Goal: Task Accomplishment & Management: Manage account settings

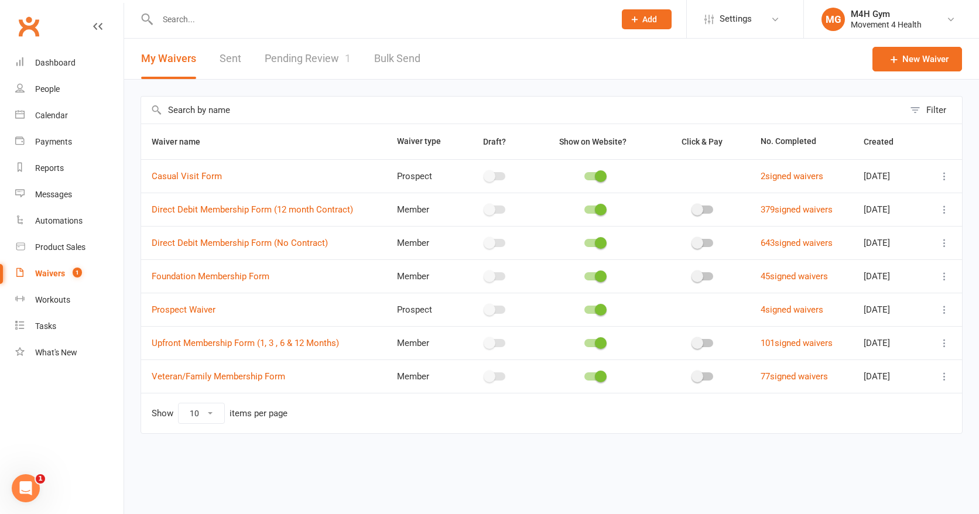
click at [942, 241] on icon at bounding box center [945, 243] width 12 height 12
click at [855, 313] on link "Copy external link to clipboard" at bounding box center [882, 312] width 138 height 23
click at [50, 97] on link "People" at bounding box center [69, 89] width 108 height 26
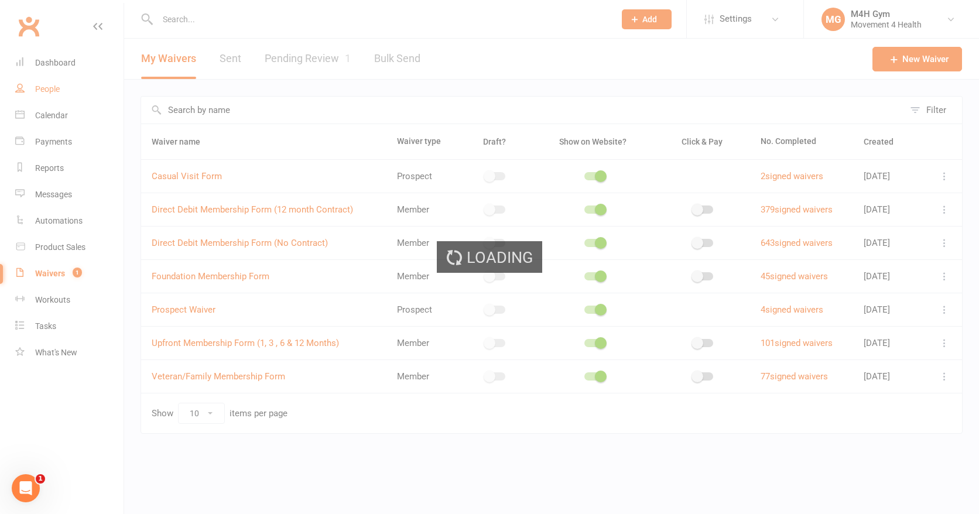
select select "100"
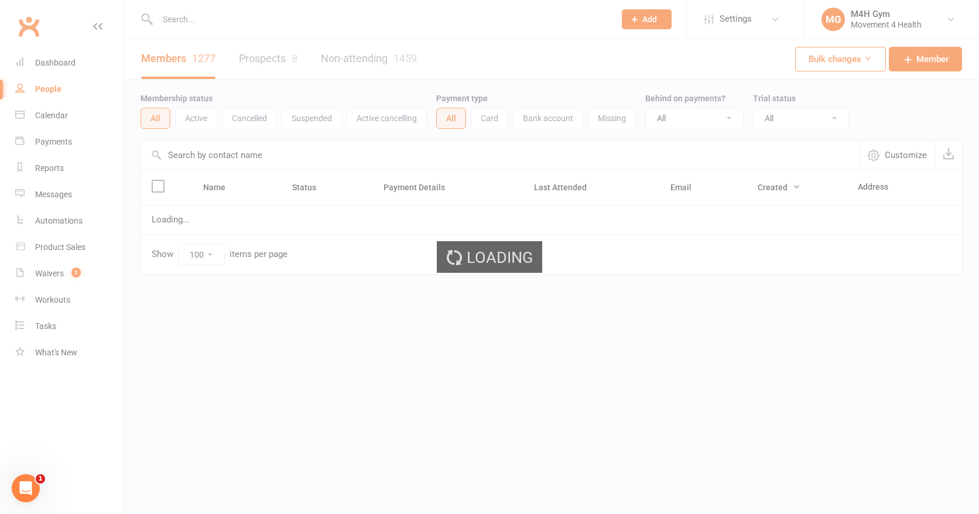
click at [215, 18] on div "Loading" at bounding box center [489, 257] width 979 height 514
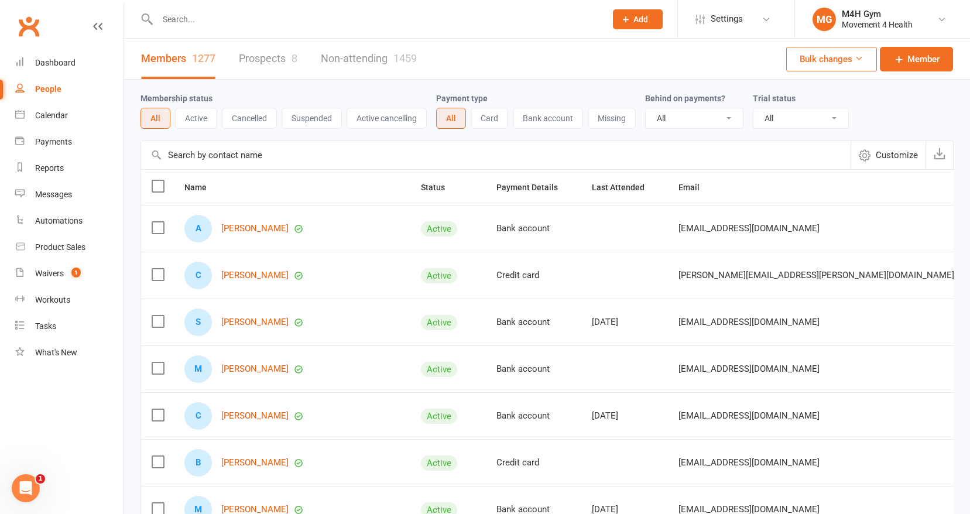
click at [193, 20] on input "text" at bounding box center [376, 19] width 444 height 16
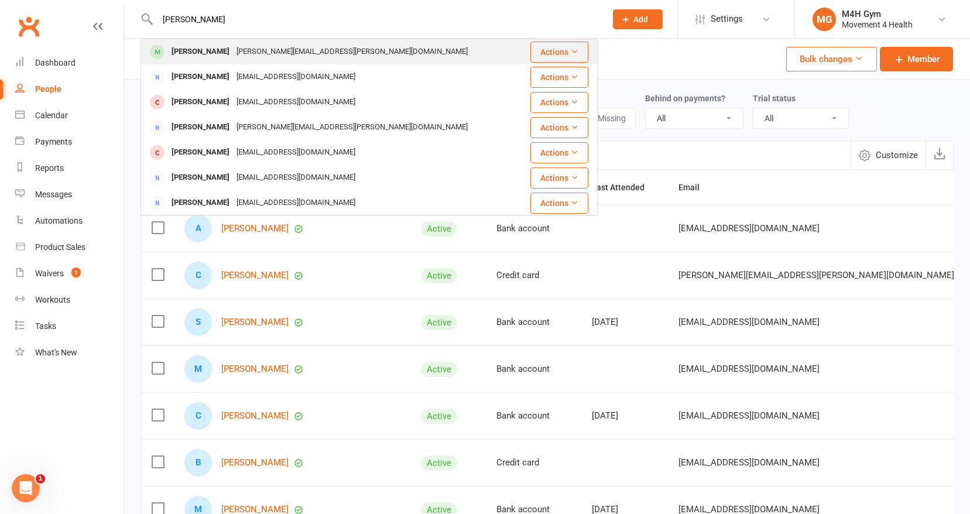
type input "[PERSON_NAME]"
click at [192, 54] on div "[PERSON_NAME]" at bounding box center [200, 51] width 65 height 17
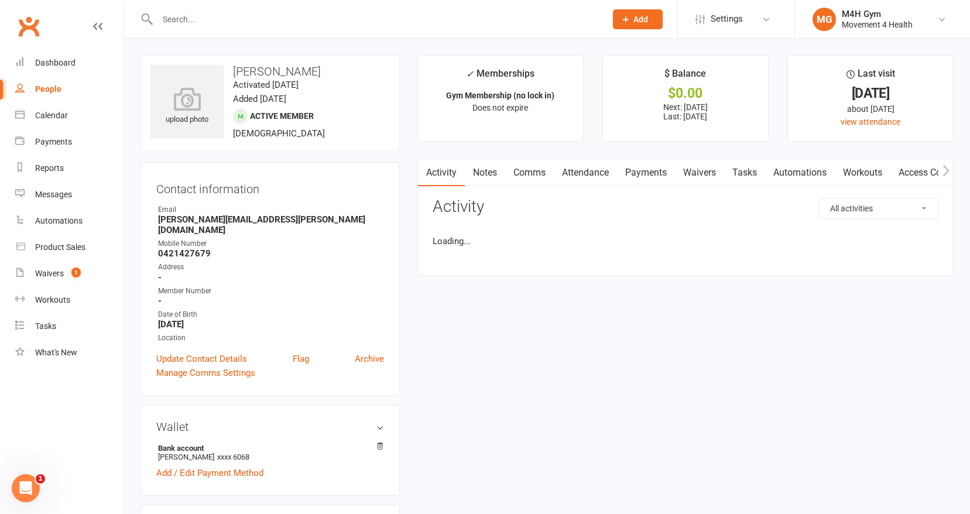
click at [178, 20] on input "text" at bounding box center [376, 19] width 444 height 16
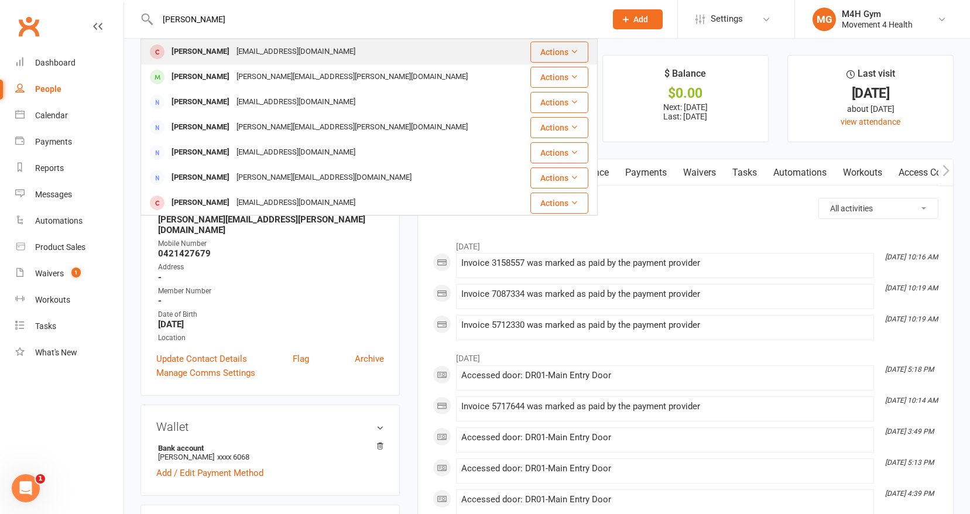
type input "[PERSON_NAME]"
click at [223, 54] on div "[PERSON_NAME]" at bounding box center [200, 51] width 65 height 17
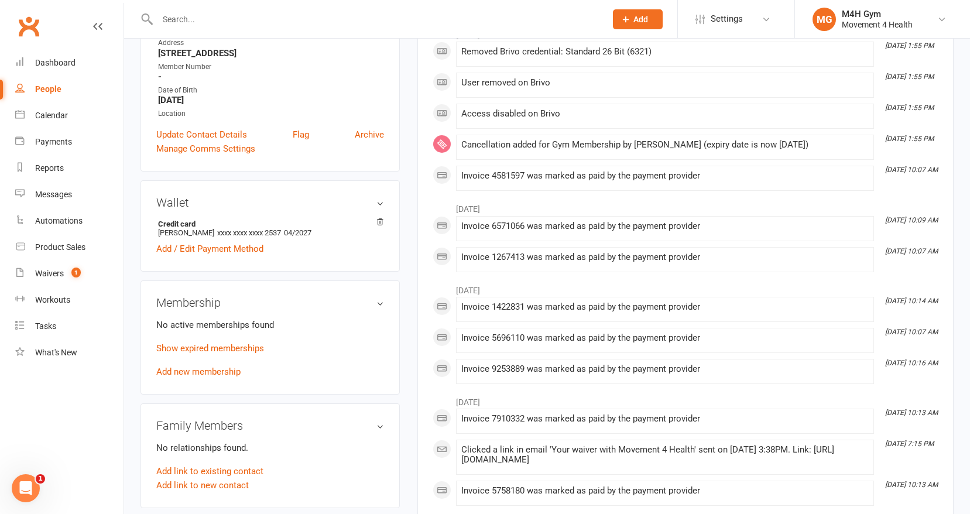
scroll to position [210, 0]
click at [208, 371] on link "Add new membership" at bounding box center [198, 373] width 84 height 11
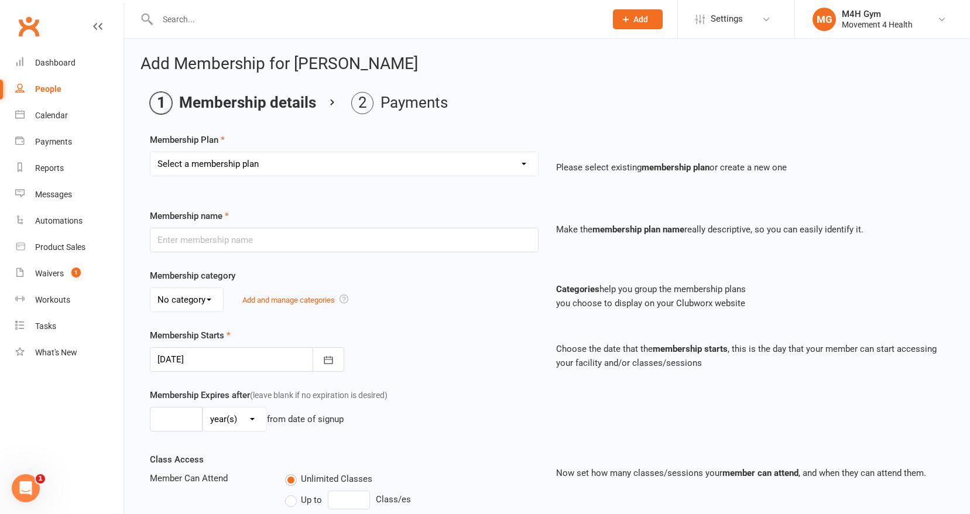
click at [291, 165] on select "Select a membership plan Create new Membership Plan Gym Membership Group Member…" at bounding box center [344, 163] width 388 height 23
select select "4"
click at [150, 152] on select "Select a membership plan Create new Membership Plan Gym Membership Group Member…" at bounding box center [344, 163] width 388 height 23
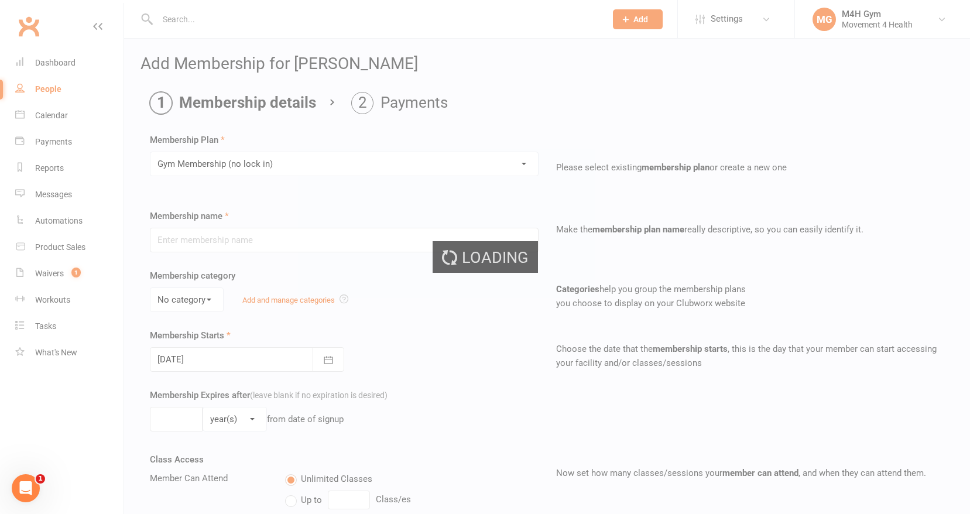
type input "Gym Membership (no lock in)"
select select "3"
type input "0"
select select "2"
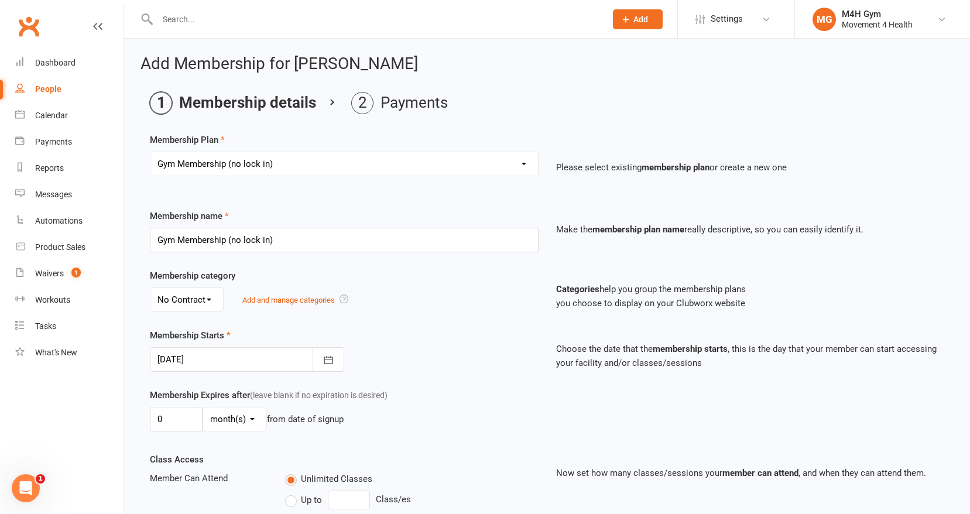
click at [260, 355] on div at bounding box center [247, 359] width 194 height 25
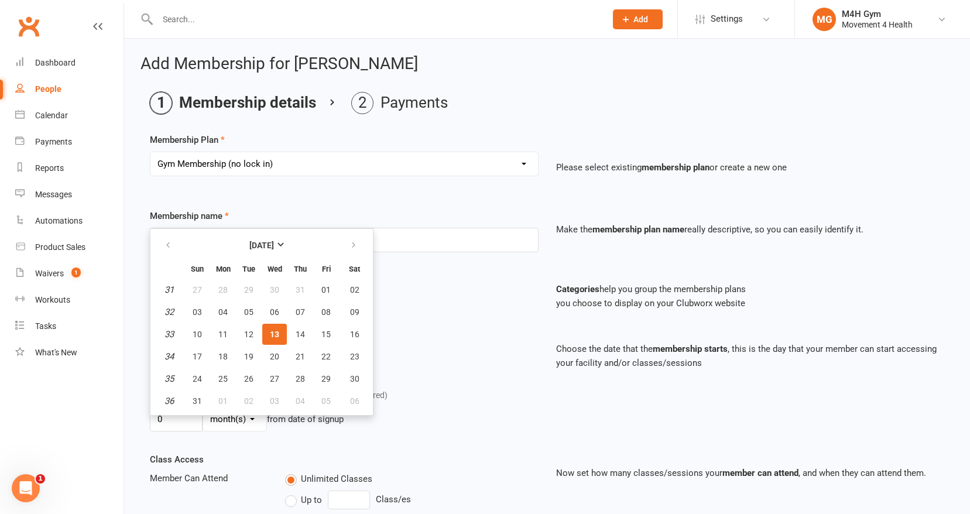
click at [276, 334] on span "13" at bounding box center [274, 334] width 9 height 9
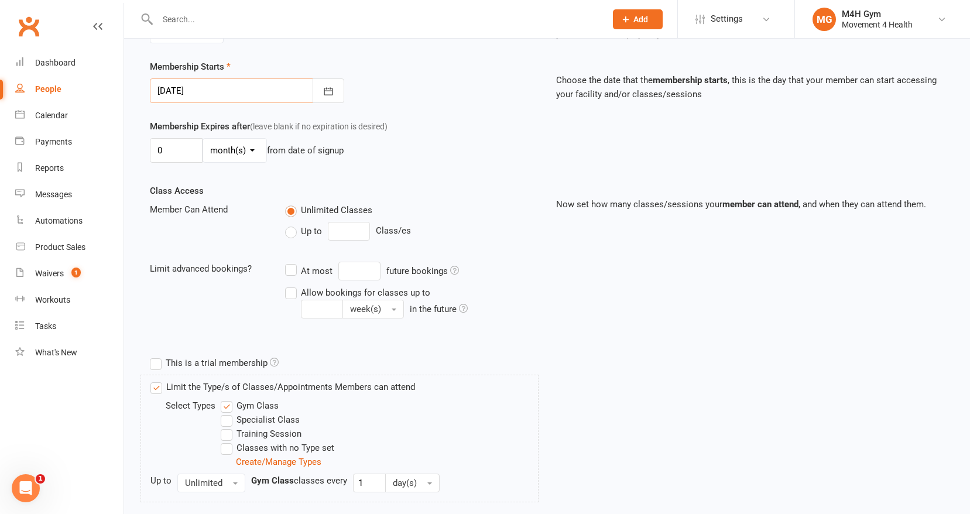
scroll to position [389, 0]
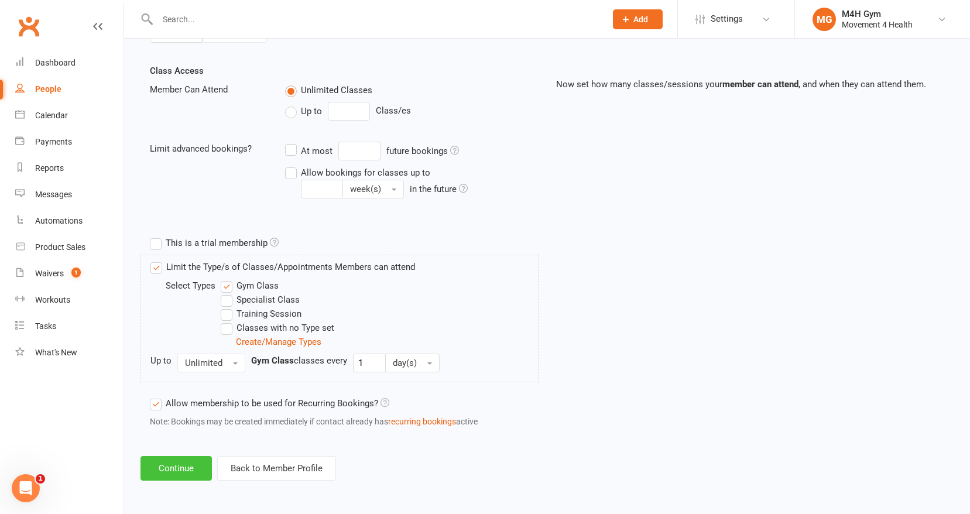
click at [182, 470] on button "Continue" at bounding box center [176, 468] width 71 height 25
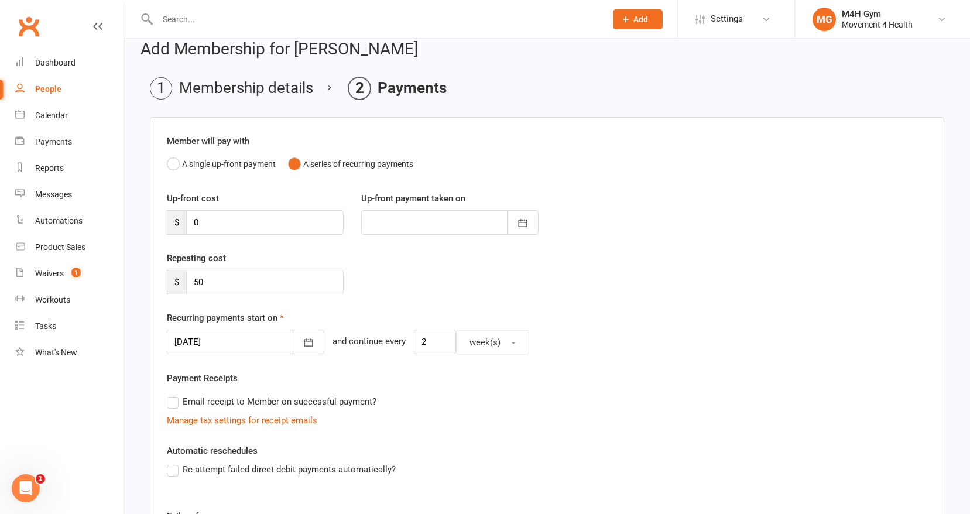
scroll to position [52, 0]
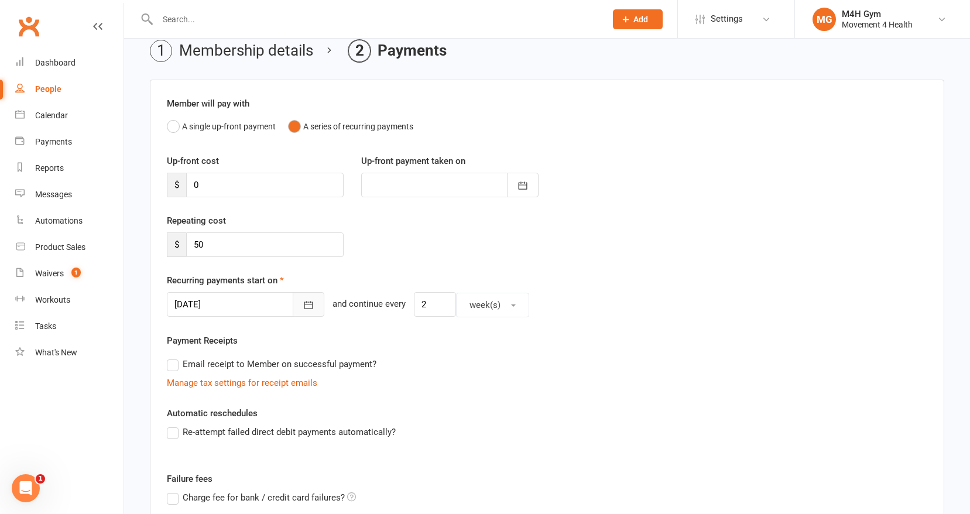
click at [297, 308] on button "button" at bounding box center [309, 304] width 32 height 25
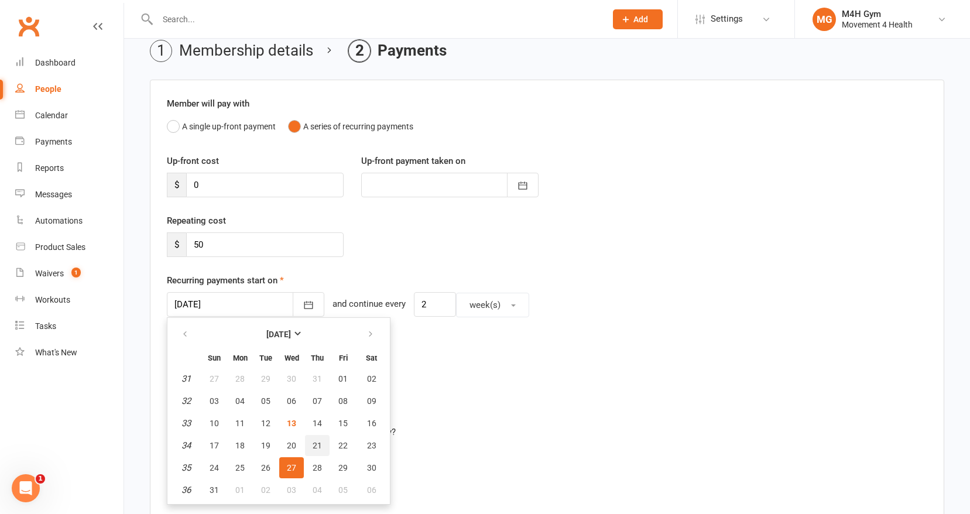
click at [320, 442] on span "21" at bounding box center [317, 445] width 9 height 9
type input "[DATE]"
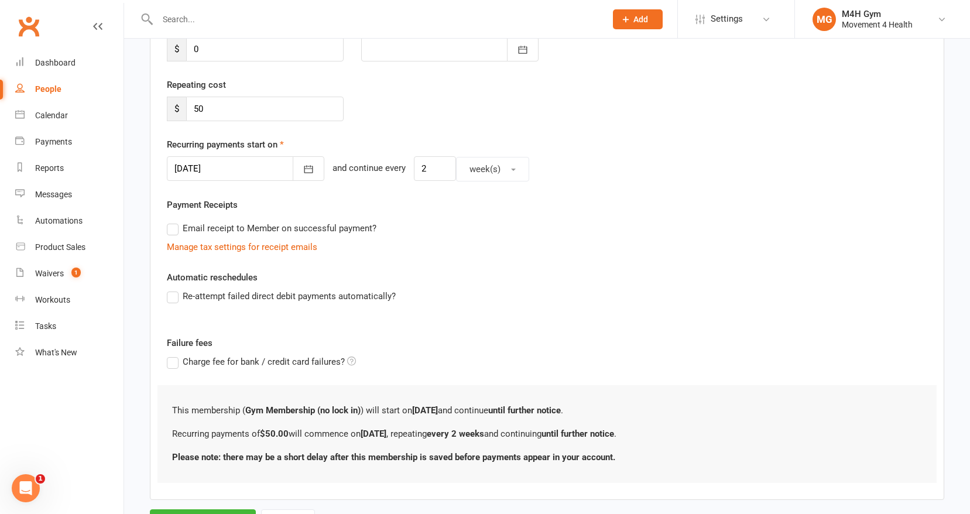
scroll to position [244, 0]
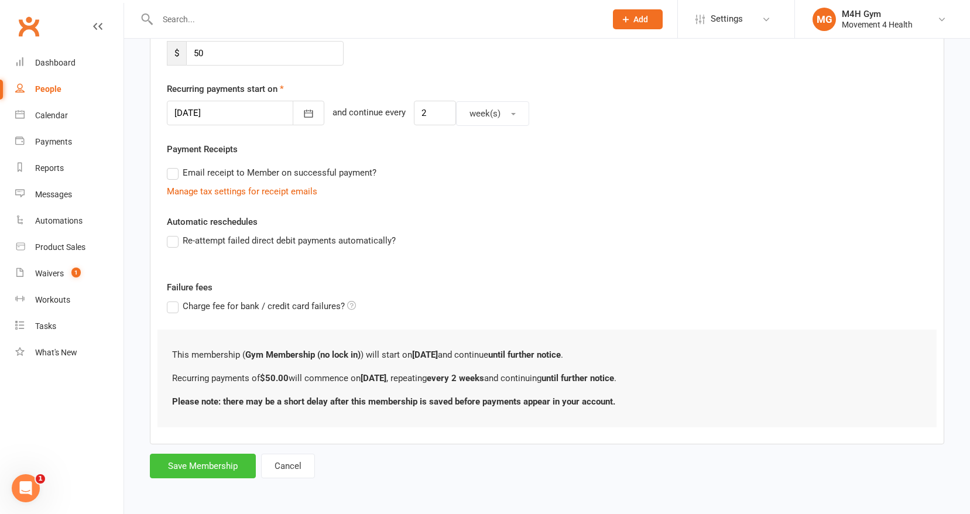
click at [197, 467] on button "Save Membership" at bounding box center [203, 466] width 106 height 25
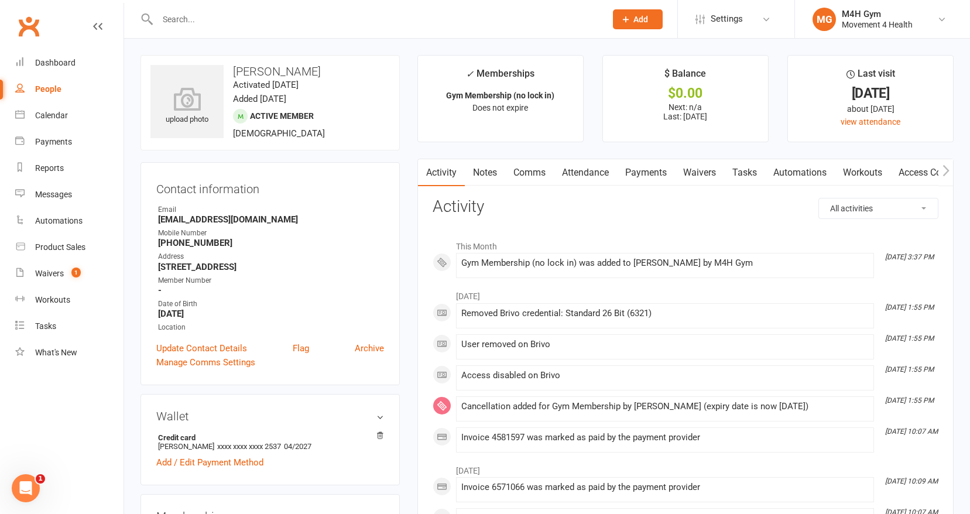
click at [912, 183] on link "Access Control" at bounding box center [930, 172] width 78 height 27
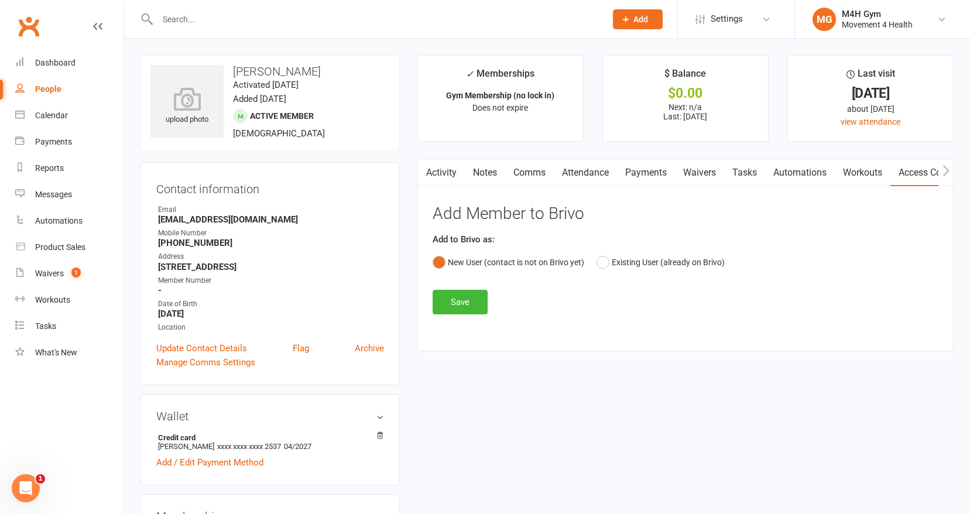
click at [454, 172] on link "Activity" at bounding box center [441, 172] width 47 height 27
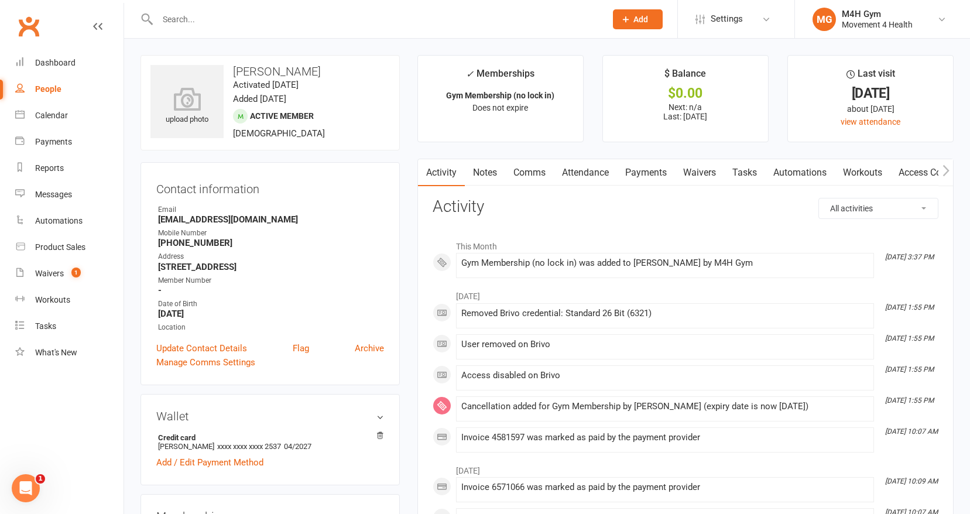
click at [930, 170] on link "Access Control" at bounding box center [930, 172] width 78 height 27
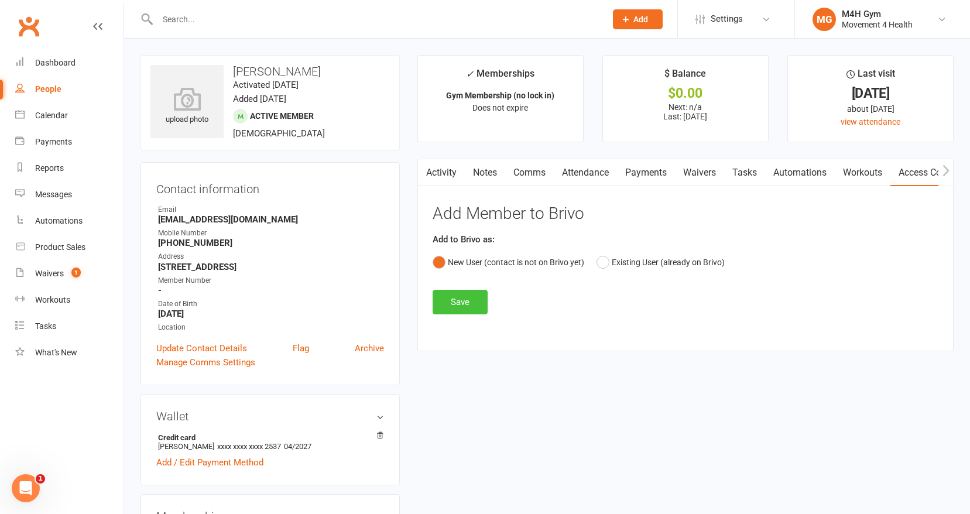
click at [456, 306] on button "Save" at bounding box center [460, 302] width 55 height 25
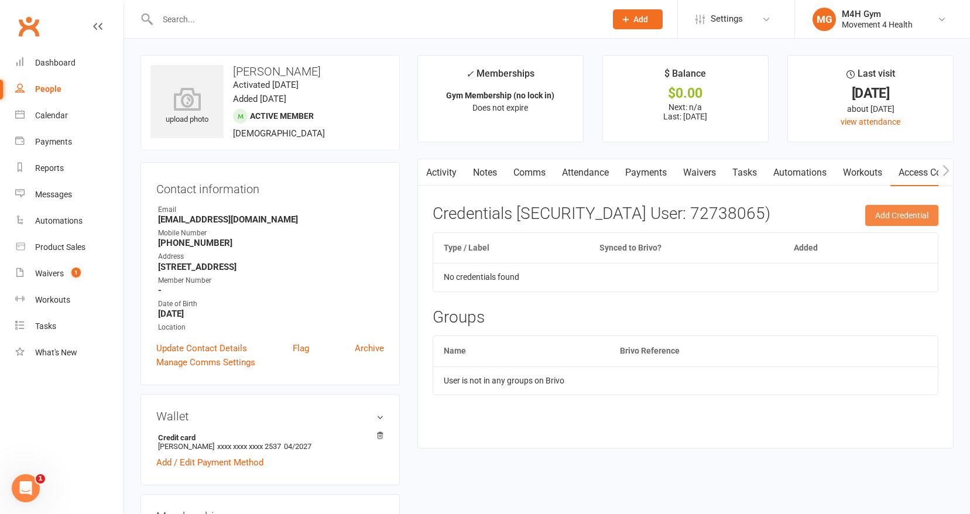
click at [922, 217] on button "Add Credential" at bounding box center [902, 215] width 73 height 21
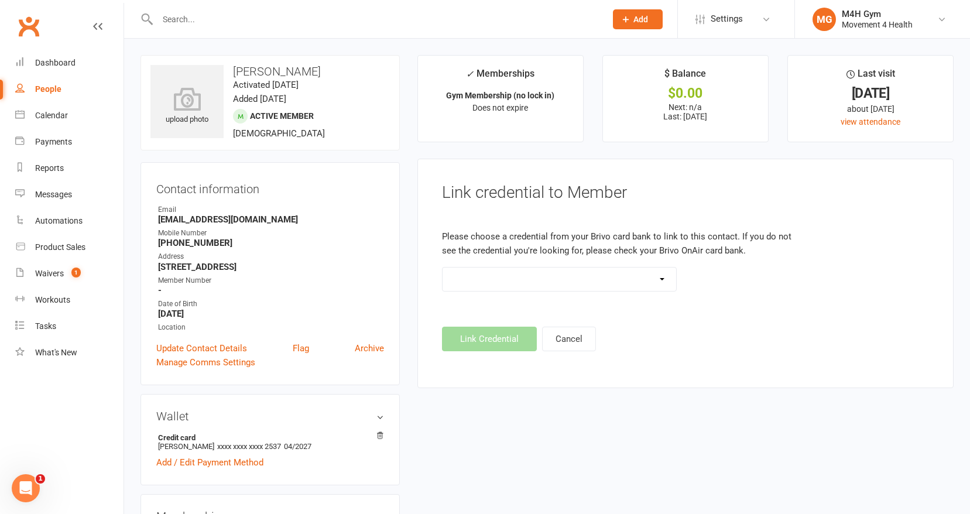
click at [588, 280] on select "Standard 26 Bit (03461) Standard 26 Bit (101) Standard 26 Bit (10101) - already…" at bounding box center [560, 279] width 234 height 23
select select "630"
click at [443, 268] on select "Standard 26 Bit (03461) Standard 26 Bit (101) Standard 26 Bit (10101) - already…" at bounding box center [560, 279] width 234 height 23
click at [512, 333] on button "Link Credential" at bounding box center [489, 339] width 95 height 25
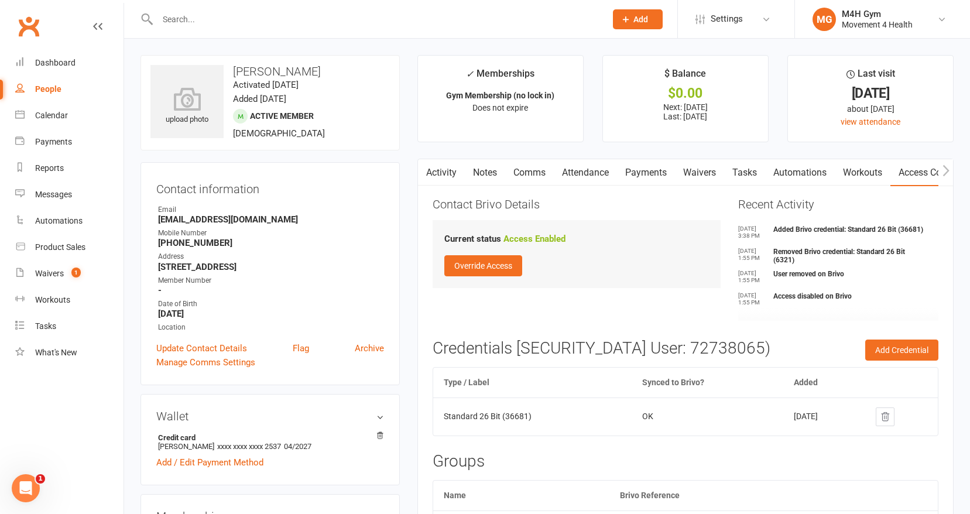
click at [429, 173] on button "button" at bounding box center [425, 172] width 15 height 26
click at [432, 172] on button "button" at bounding box center [425, 172] width 15 height 26
click at [444, 170] on link "Activity" at bounding box center [441, 172] width 47 height 27
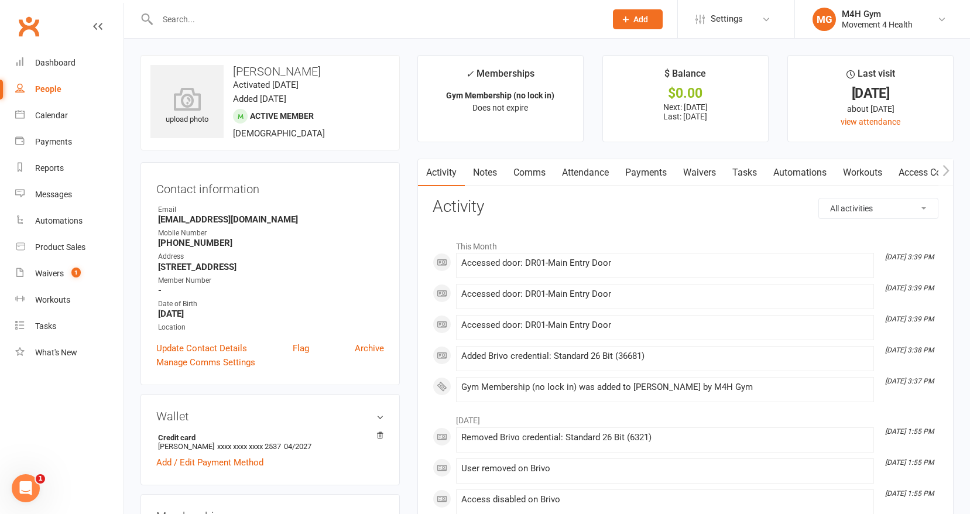
click at [59, 84] on div "People" at bounding box center [48, 88] width 26 height 9
select select "100"
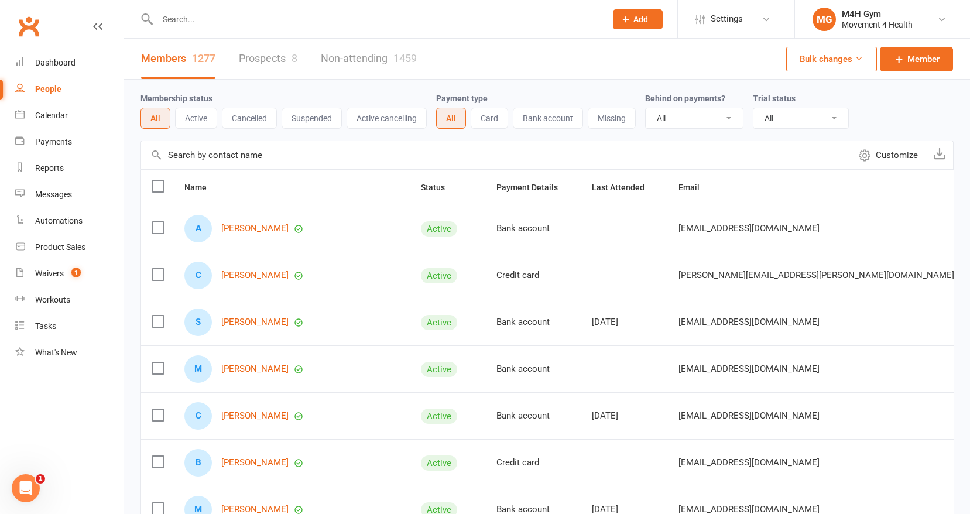
click at [182, 14] on input "text" at bounding box center [376, 19] width 444 height 16
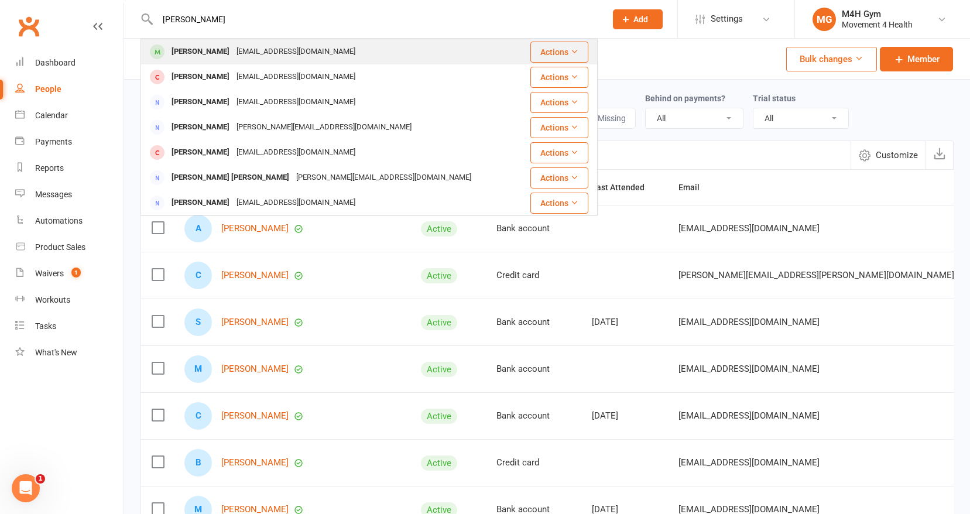
type input "[PERSON_NAME]"
click at [194, 47] on div "[PERSON_NAME]" at bounding box center [200, 51] width 65 height 17
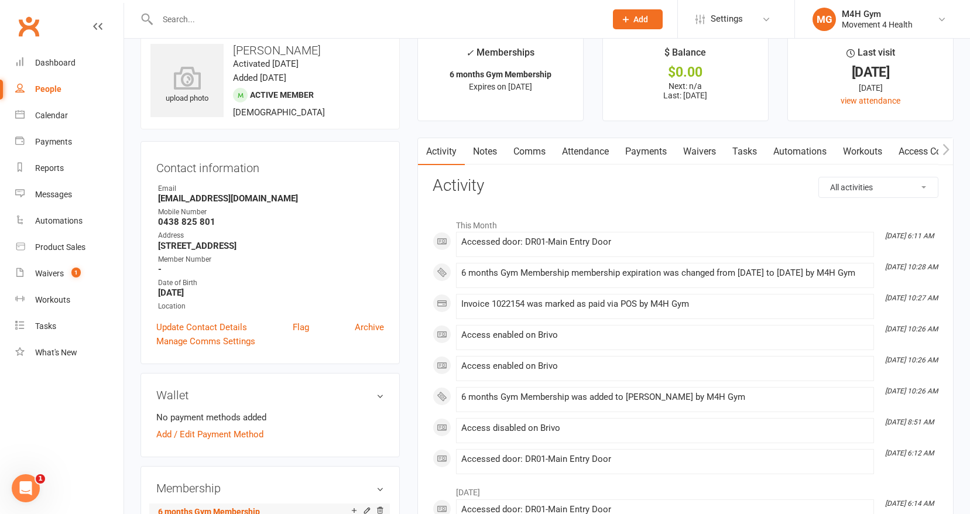
scroll to position [19, 0]
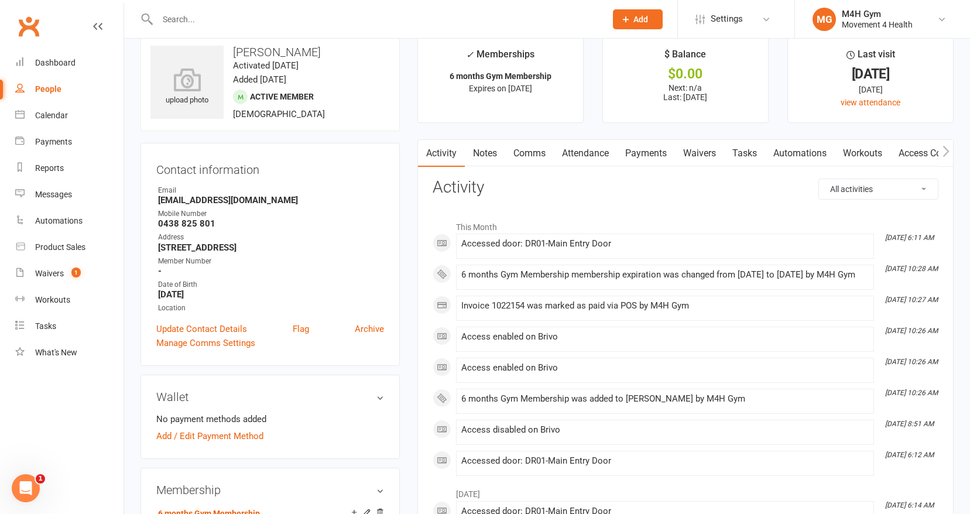
click at [642, 150] on link "Payments" at bounding box center [646, 153] width 58 height 27
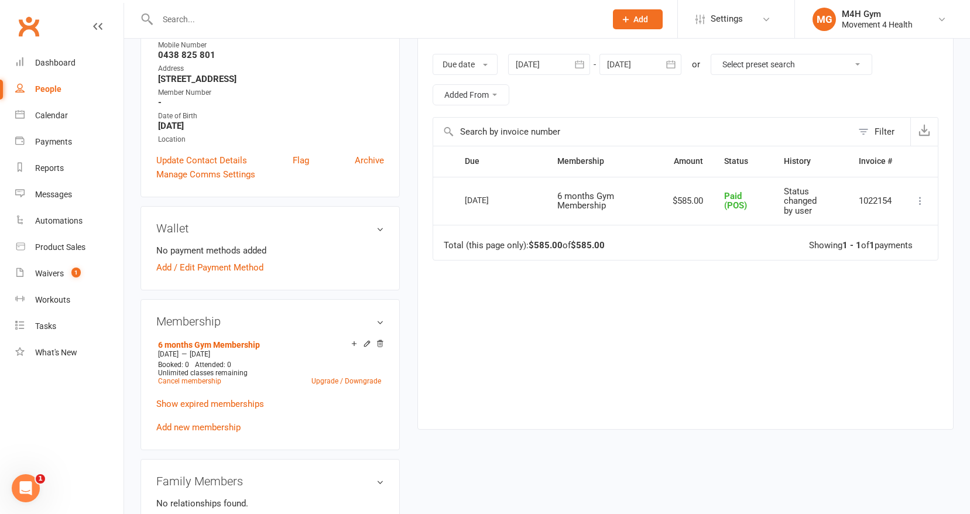
scroll to position [191, 0]
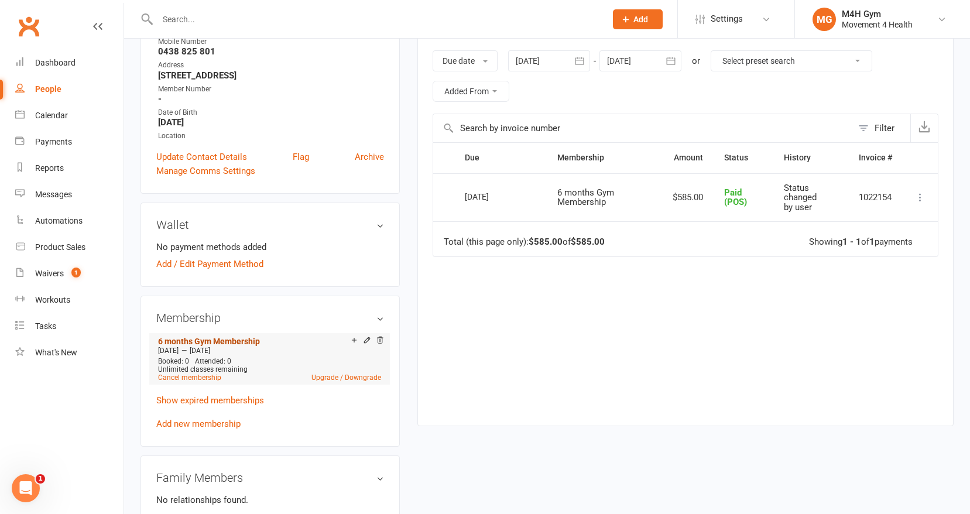
click at [230, 339] on link "6 months Gym Membership" at bounding box center [209, 341] width 102 height 9
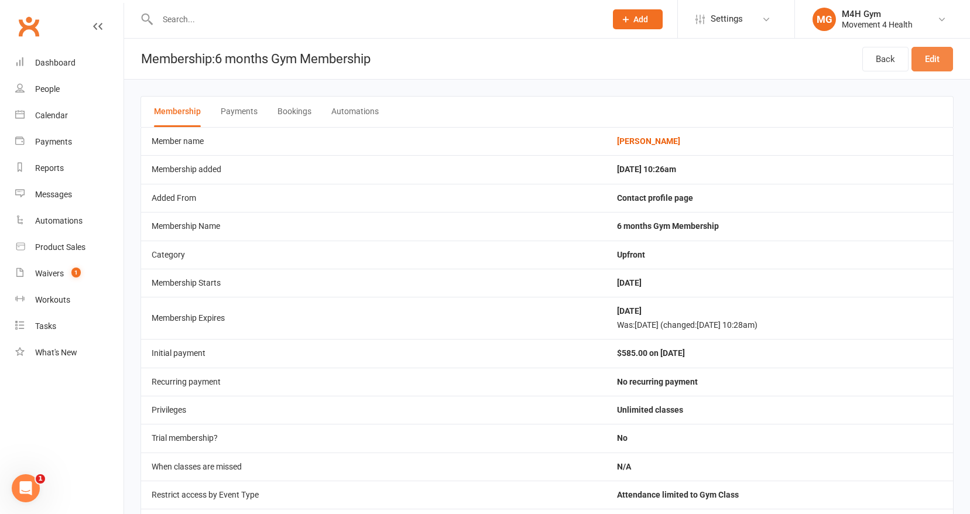
click at [929, 60] on link "Edit" at bounding box center [933, 59] width 42 height 25
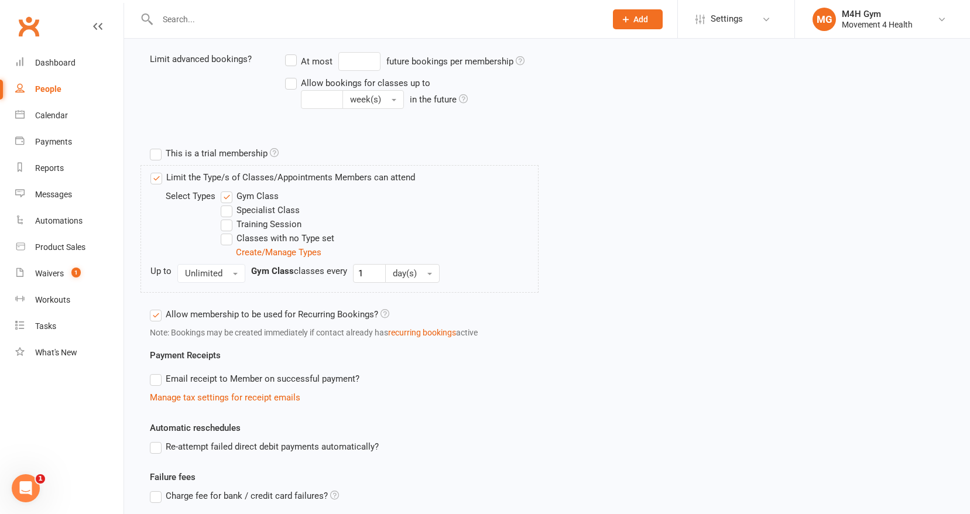
scroll to position [441, 0]
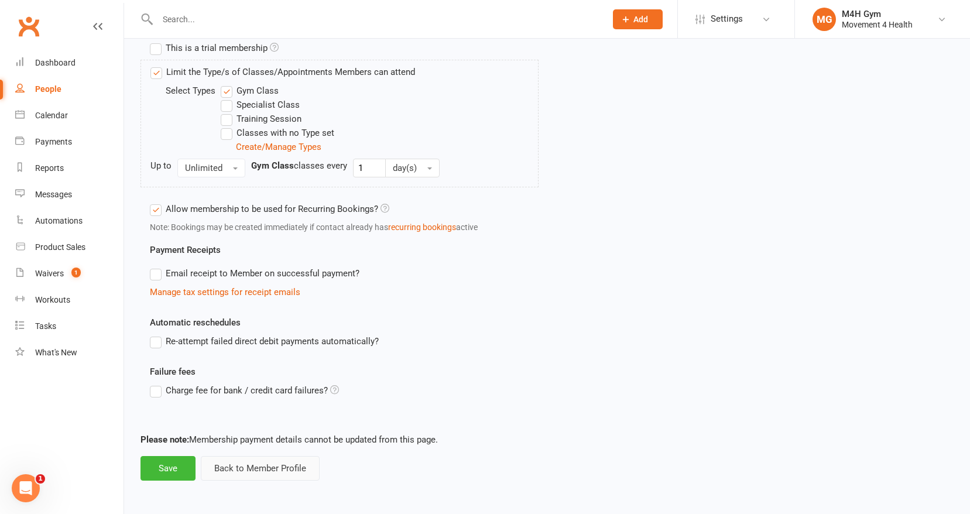
click at [231, 464] on button "Back to Member Profile" at bounding box center [260, 468] width 119 height 25
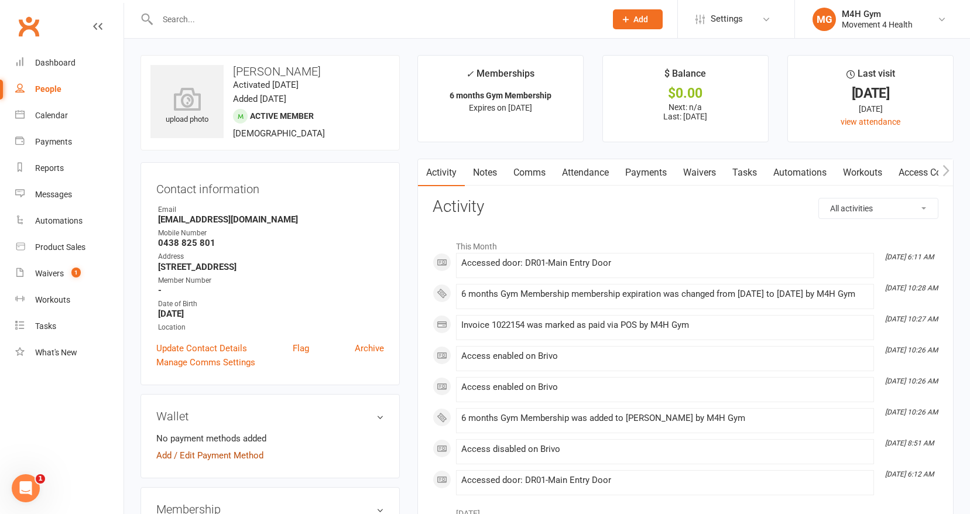
click at [220, 453] on link "Add / Edit Payment Method" at bounding box center [209, 456] width 107 height 14
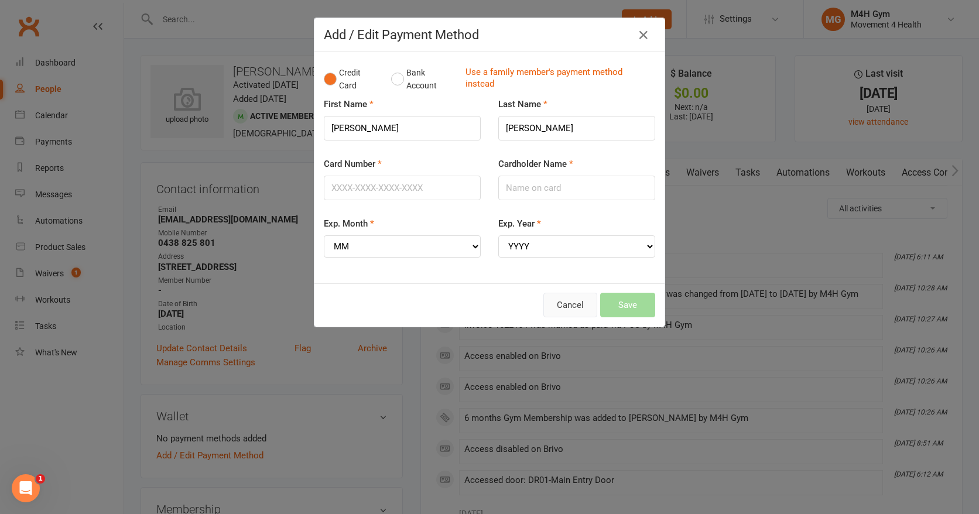
click at [554, 305] on button "Cancel" at bounding box center [570, 305] width 54 height 25
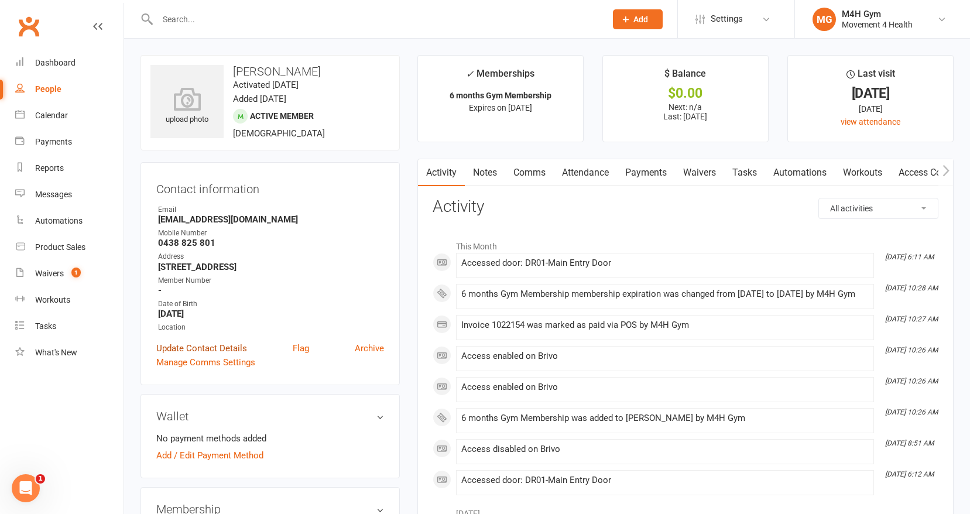
click at [224, 344] on link "Update Contact Details" at bounding box center [201, 348] width 91 height 14
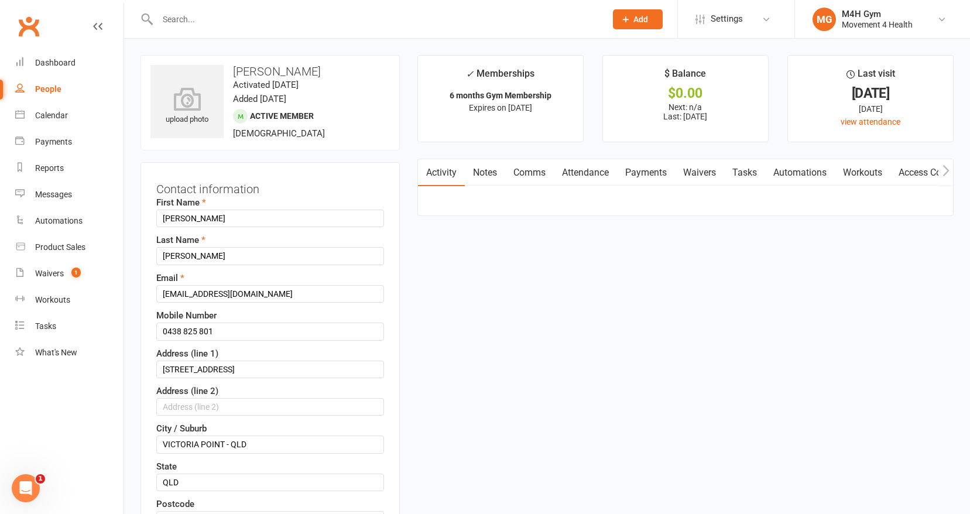
scroll to position [55, 0]
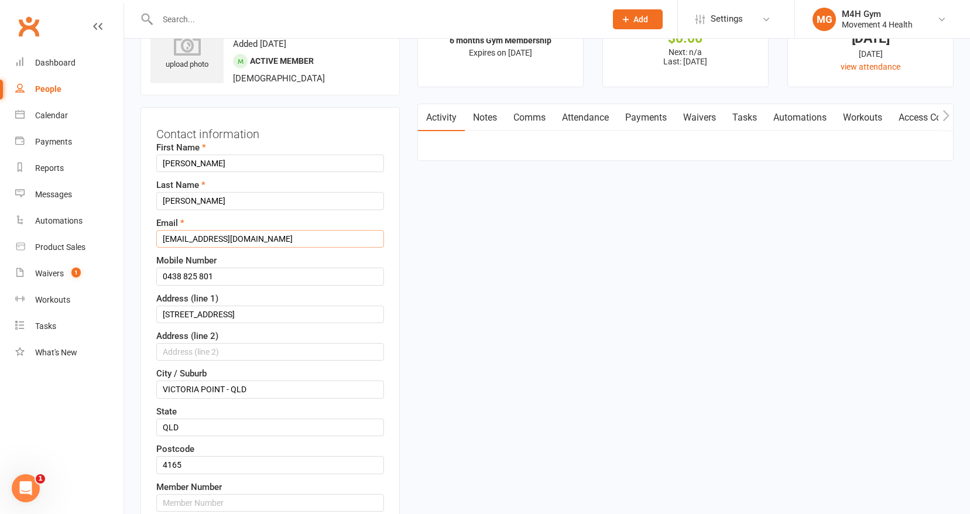
click at [267, 239] on input "[EMAIL_ADDRESS][DOMAIN_NAME]" at bounding box center [270, 239] width 228 height 18
drag, startPoint x: 266, startPoint y: 239, endPoint x: 166, endPoint y: 232, distance: 100.4
click at [166, 232] on input "[EMAIL_ADDRESS][DOMAIN_NAME]" at bounding box center [270, 239] width 228 height 18
type input "[EMAIL_ADDRESS][DOMAIN_NAME]"
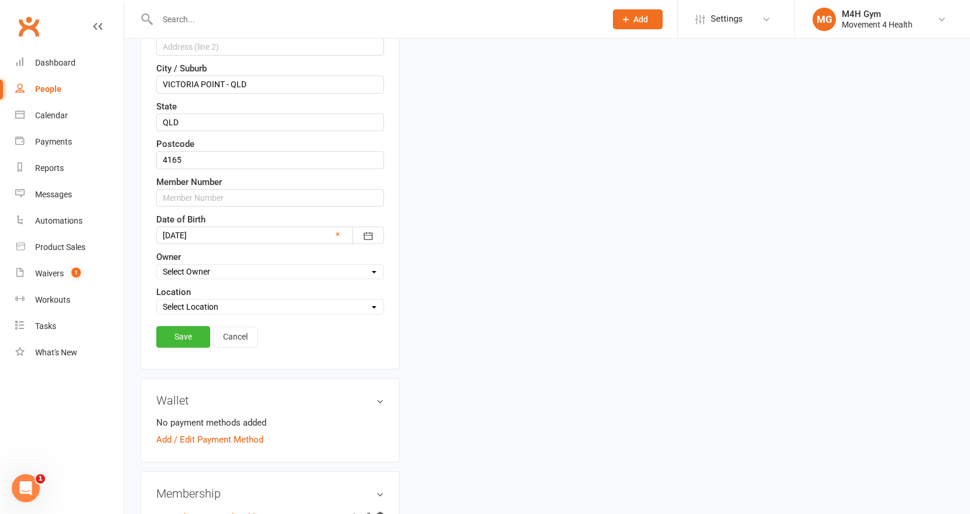
scroll to position [273, 0]
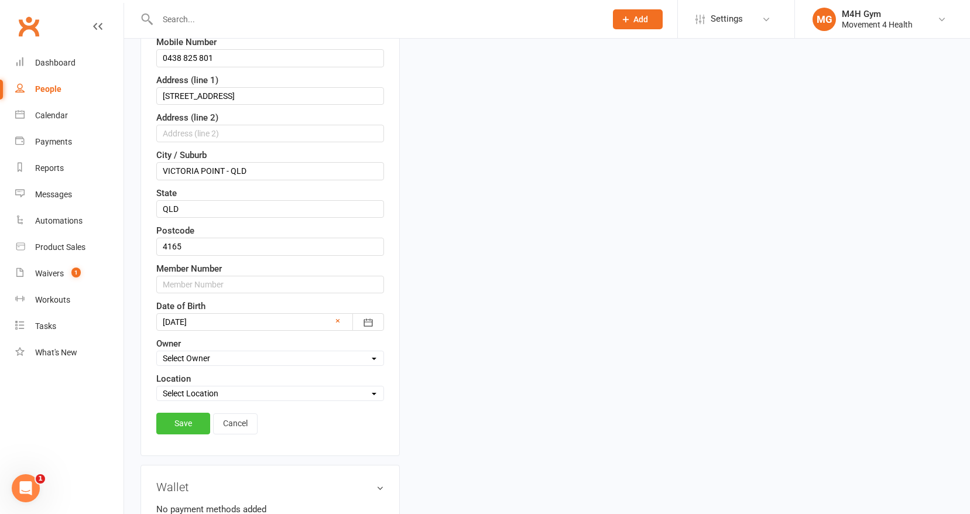
click at [190, 419] on link "Save" at bounding box center [183, 423] width 54 height 21
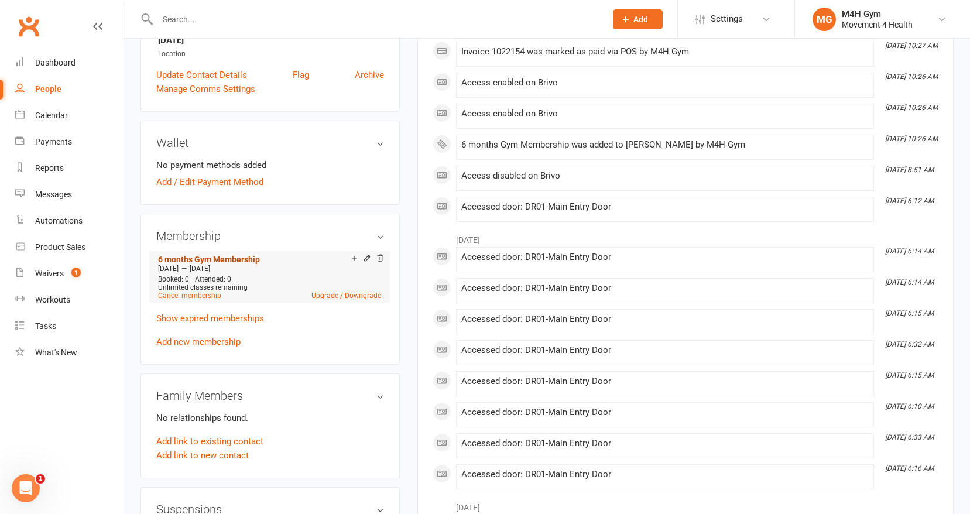
click at [252, 259] on link "6 months Gym Membership" at bounding box center [209, 259] width 102 height 9
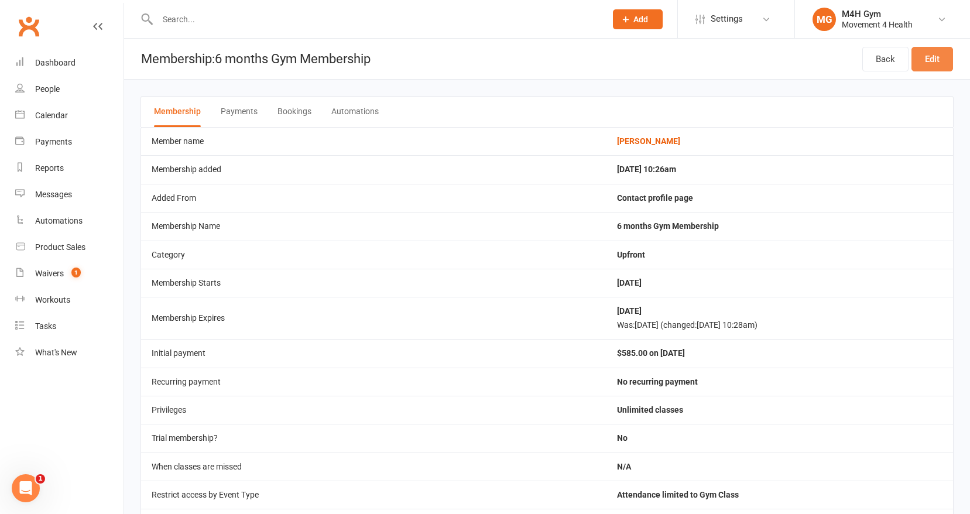
click at [925, 59] on link "Edit" at bounding box center [933, 59] width 42 height 25
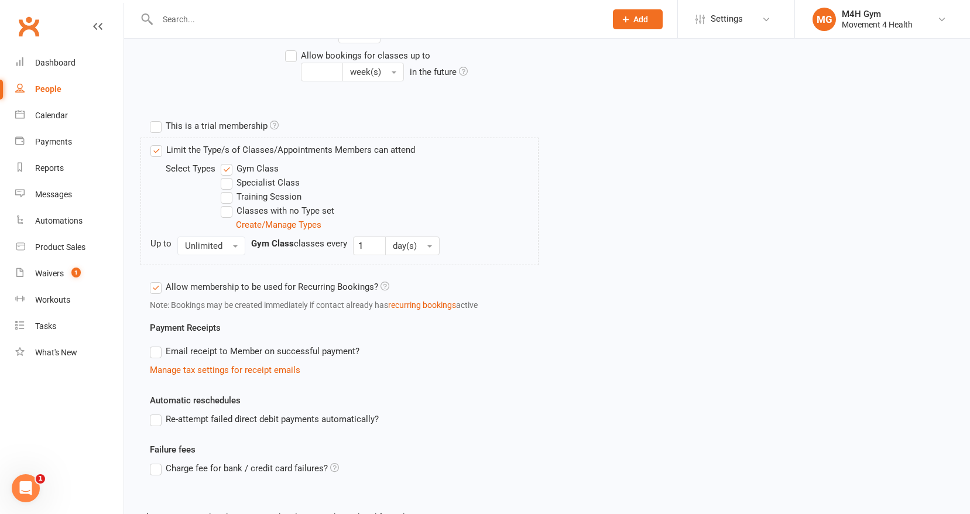
scroll to position [441, 0]
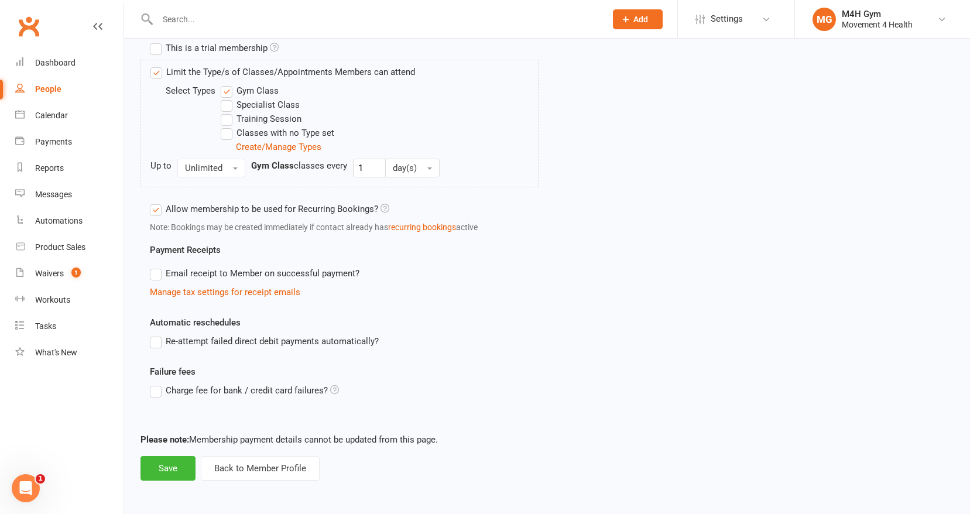
click at [160, 273] on label "Email receipt to Member on successful payment?" at bounding box center [255, 273] width 210 height 14
click at [158, 266] on input "Email receipt to Member on successful payment?" at bounding box center [154, 266] width 8 height 0
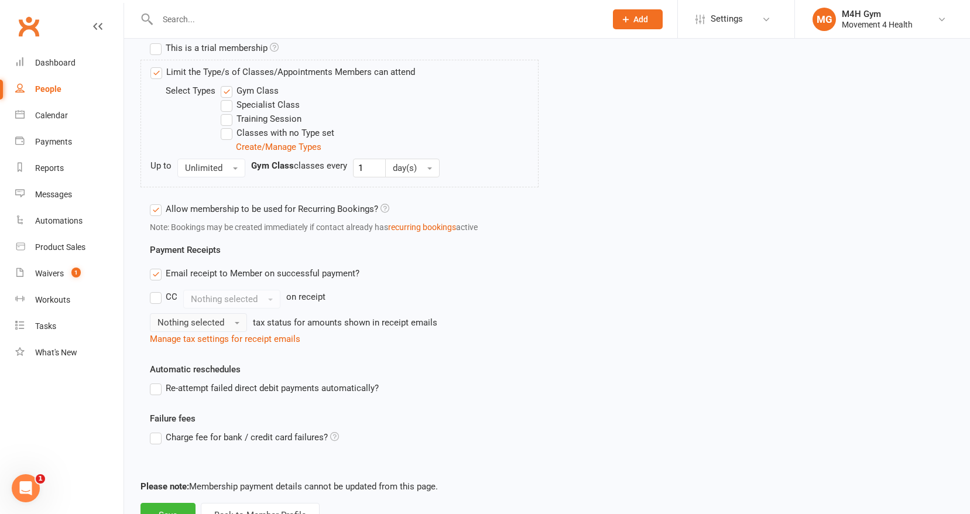
click at [229, 321] on button "Nothing selected" at bounding box center [198, 322] width 97 height 19
click at [213, 341] on link "Inc tax" at bounding box center [208, 347] width 116 height 23
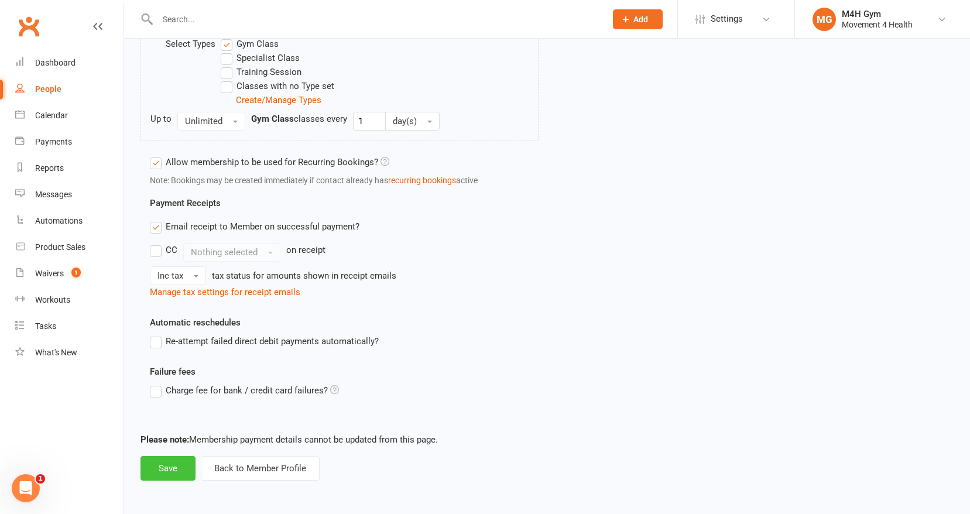
click at [170, 467] on button "Save" at bounding box center [168, 468] width 55 height 25
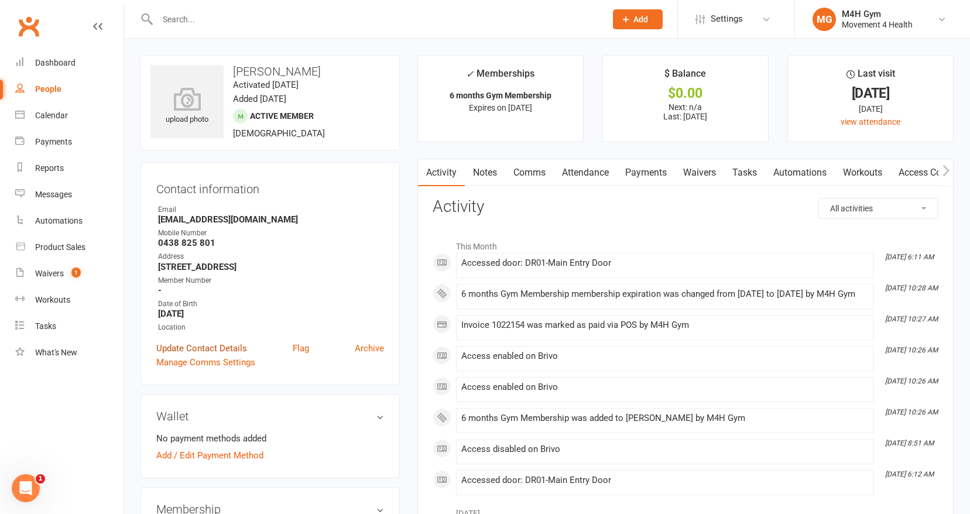
click at [234, 344] on link "Update Contact Details" at bounding box center [201, 348] width 91 height 14
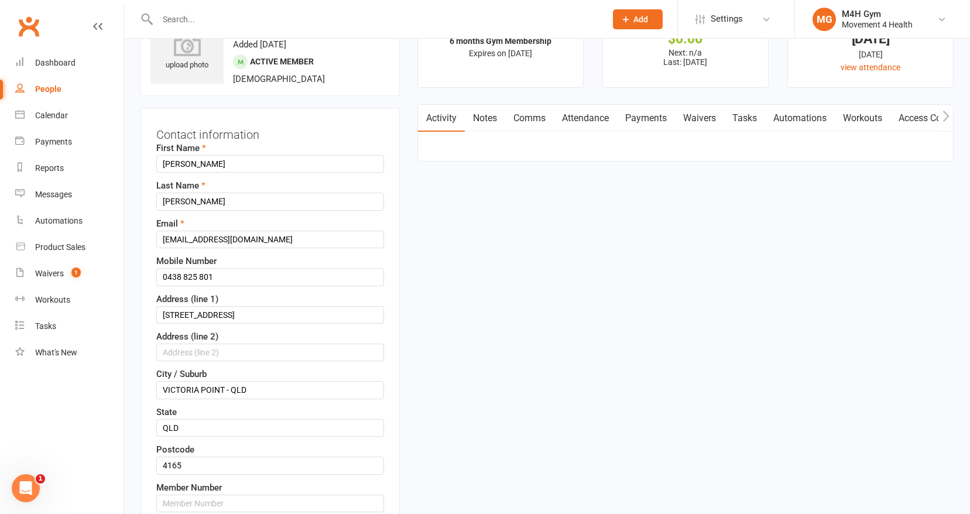
scroll to position [55, 0]
click at [285, 238] on input "[EMAIL_ADDRESS][DOMAIN_NAME]" at bounding box center [270, 239] width 228 height 18
type input "i"
paste input "[EMAIL_ADDRESS][DOMAIN_NAME]"
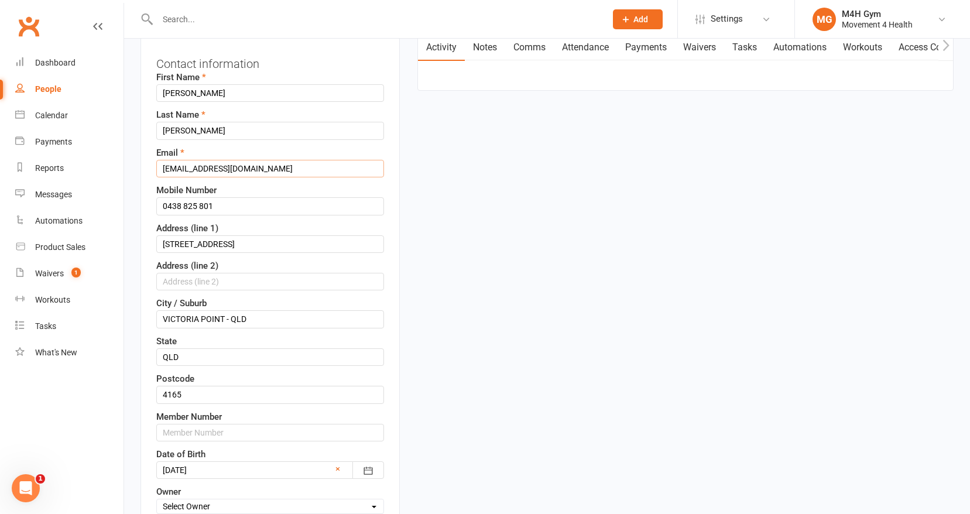
scroll to position [207, 0]
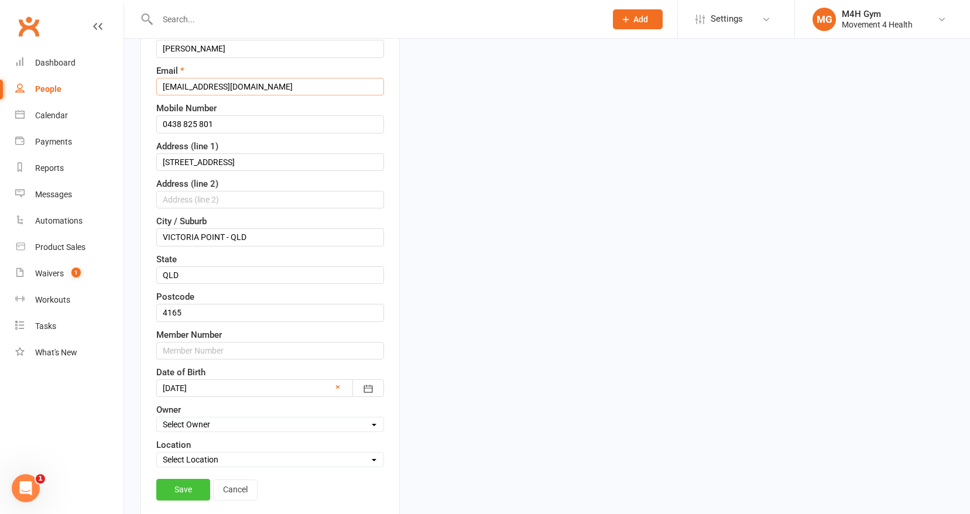
type input "[EMAIL_ADDRESS][DOMAIN_NAME]"
click at [189, 485] on link "Save" at bounding box center [183, 489] width 54 height 21
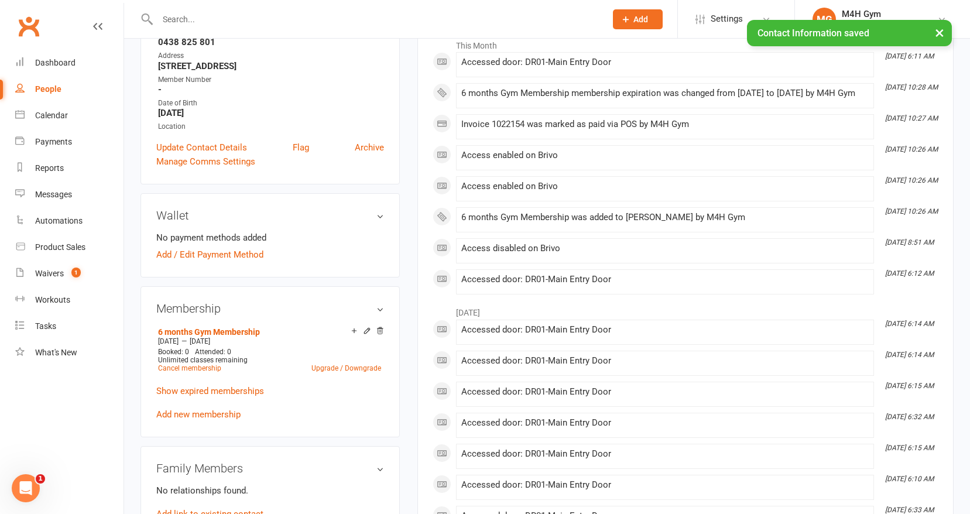
scroll to position [0, 0]
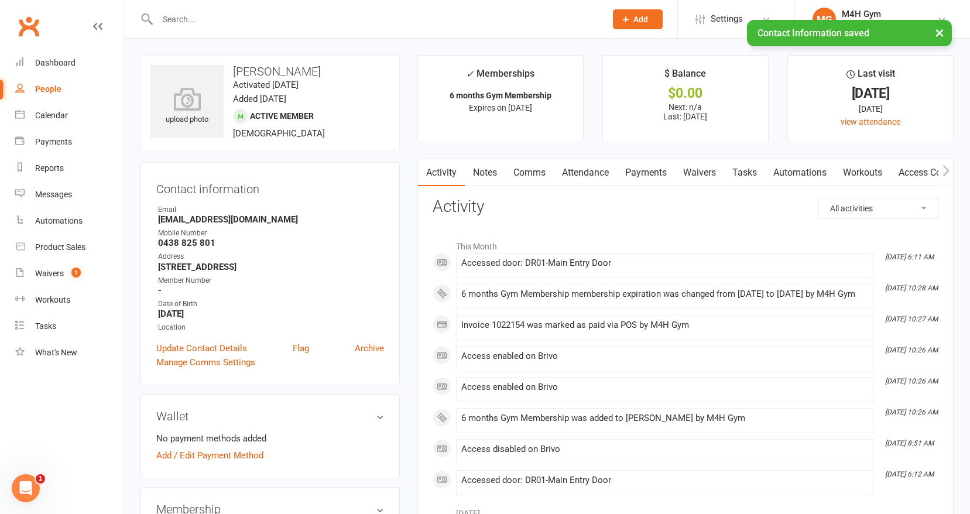
click at [647, 170] on link "Payments" at bounding box center [646, 172] width 58 height 27
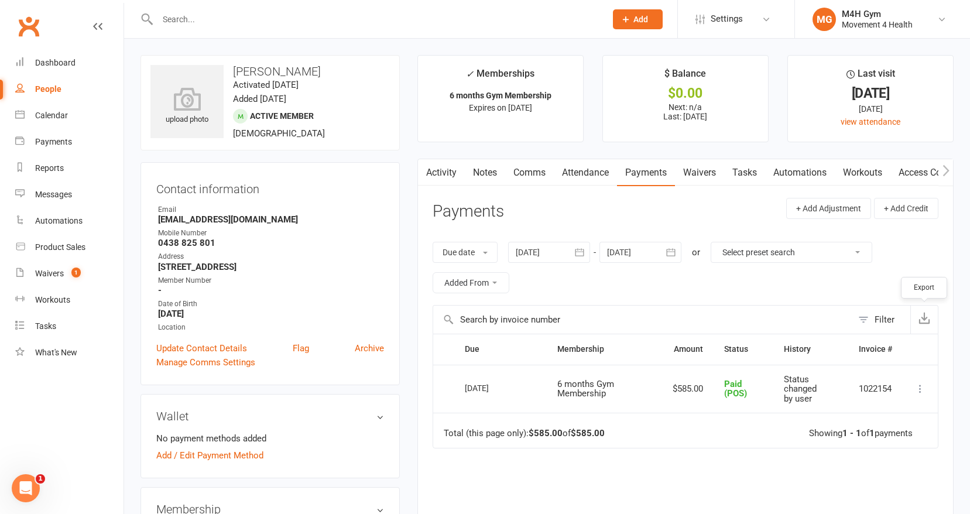
click at [928, 316] on icon "button" at bounding box center [925, 318] width 12 height 12
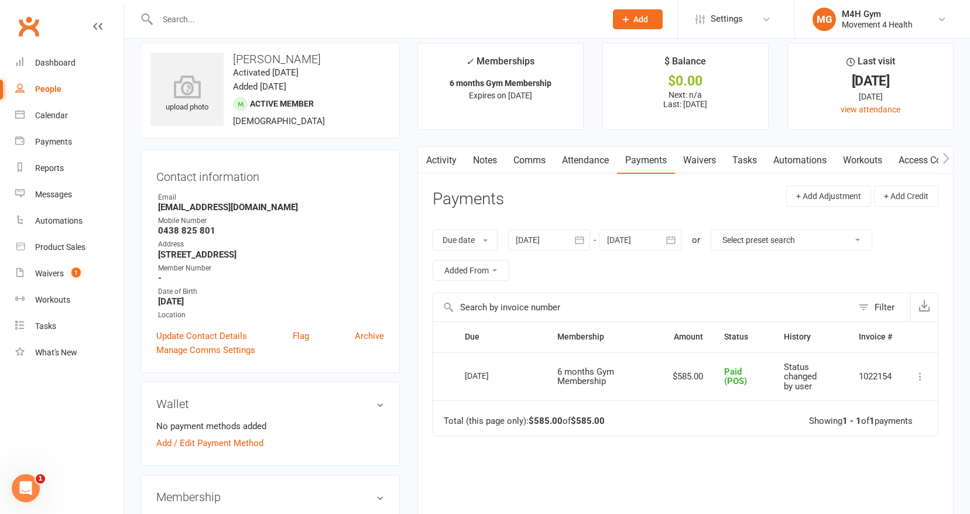
scroll to position [13, 0]
drag, startPoint x: 157, startPoint y: 254, endPoint x: 356, endPoint y: 260, distance: 199.2
click at [356, 260] on ul "Owner Email [EMAIL_ADDRESS][DOMAIN_NAME] Mobile Number [PHONE_NUMBER] Address […" at bounding box center [270, 255] width 228 height 129
copy render-form-field "[STREET_ADDRESS]"
drag, startPoint x: 158, startPoint y: 297, endPoint x: 230, endPoint y: 296, distance: 72.0
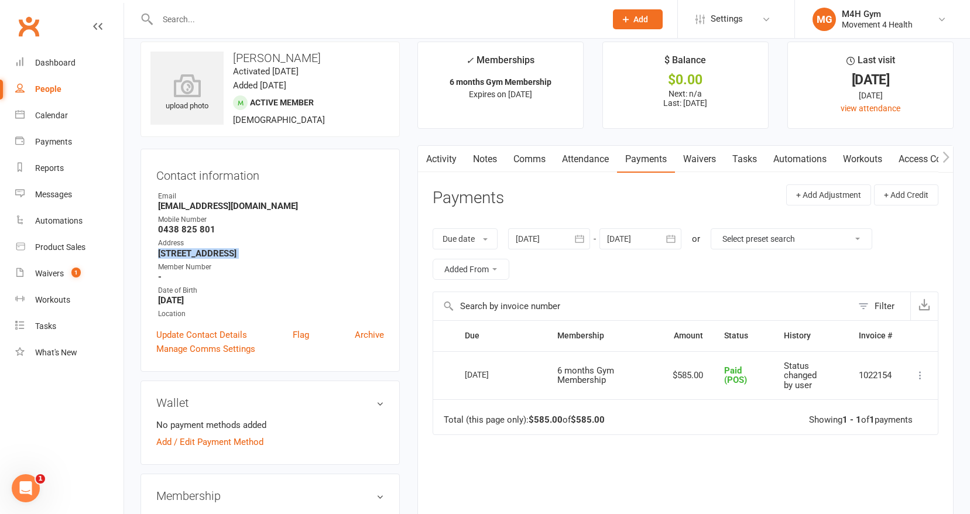
click at [230, 296] on strong "[DATE]" at bounding box center [271, 300] width 226 height 11
copy strong "[DATE]"
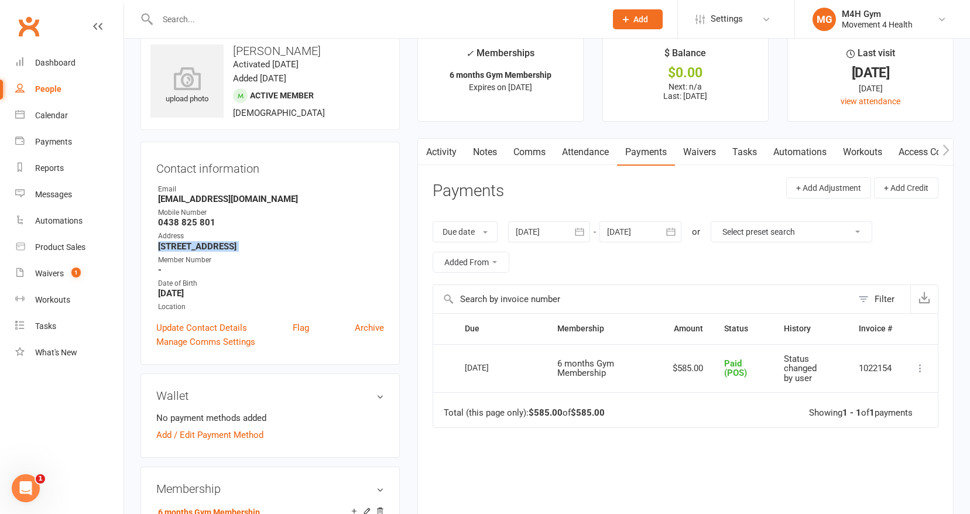
scroll to position [30, 0]
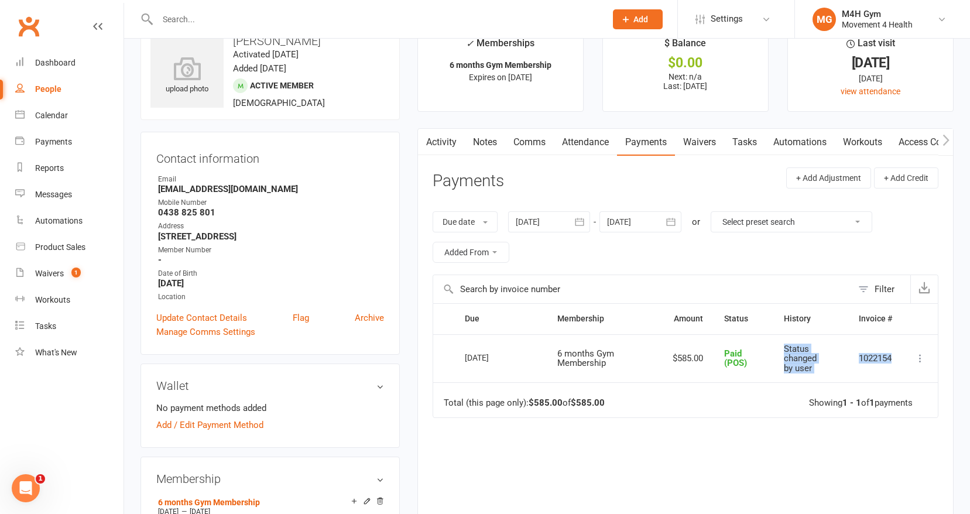
drag, startPoint x: 894, startPoint y: 357, endPoint x: 844, endPoint y: 360, distance: 49.9
click at [844, 360] on tr "Select this [DATE] [PERSON_NAME] 6 months Gym Membership $585.00 Paid (POS) Sta…" at bounding box center [685, 358] width 505 height 49
click at [826, 252] on div "Due date Due date Date paid Date failed Date settled [DATE] [DATE] Sun Mon Tue …" at bounding box center [686, 237] width 506 height 75
drag, startPoint x: 895, startPoint y: 357, endPoint x: 859, endPoint y: 361, distance: 35.9
click at [859, 361] on td "1022154" at bounding box center [876, 358] width 54 height 49
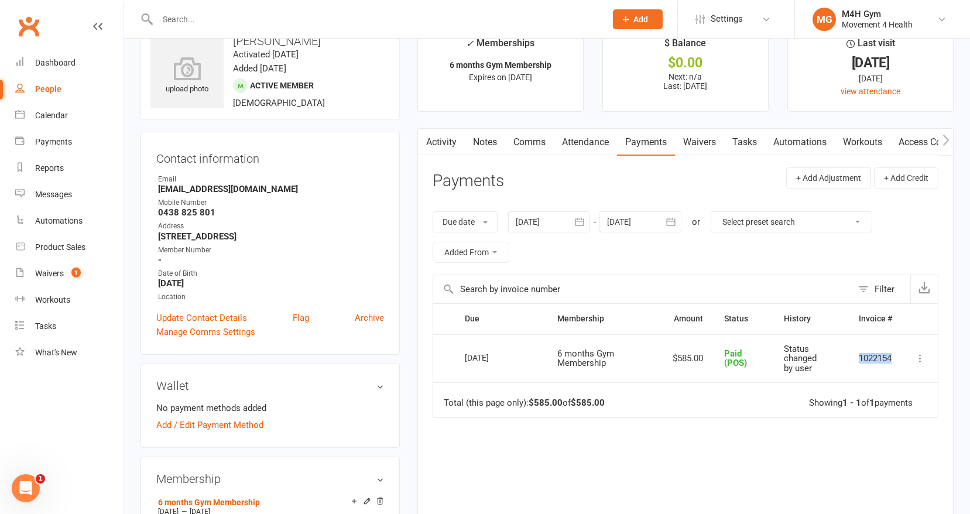
copy td "1022154"
